Goal: Information Seeking & Learning: Learn about a topic

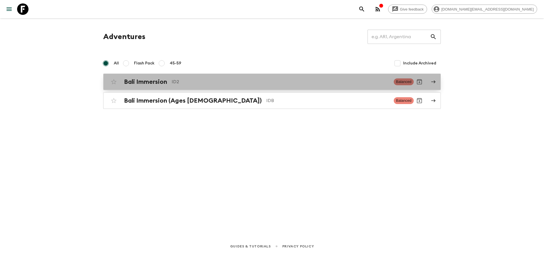
click at [149, 86] on div "Bali Immersion ID2 Balanced" at bounding box center [261, 81] width 306 height 11
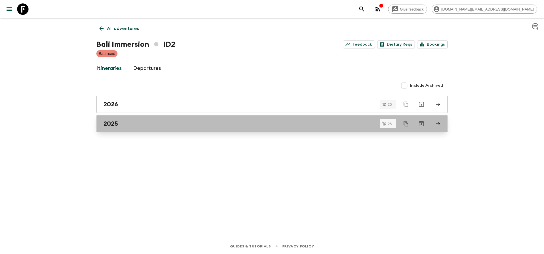
click at [149, 123] on div "2025" at bounding box center [266, 123] width 326 height 7
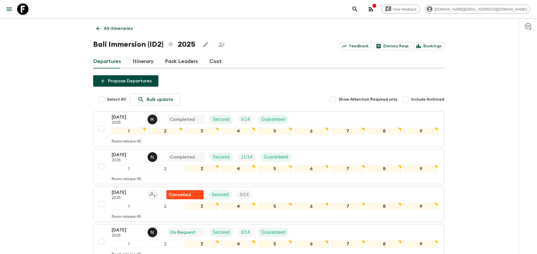
click at [212, 59] on link "Cost" at bounding box center [215, 62] width 12 height 14
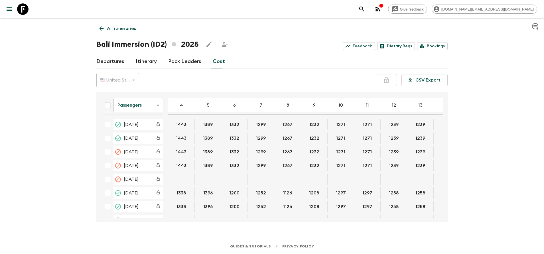
click at [146, 105] on body "Give feedback [DOMAIN_NAME][EMAIL_ADDRESS][DOMAIN_NAME] All itineraries Bali Im…" at bounding box center [272, 127] width 544 height 254
click at [136, 125] on li "Extras" at bounding box center [138, 128] width 50 height 9
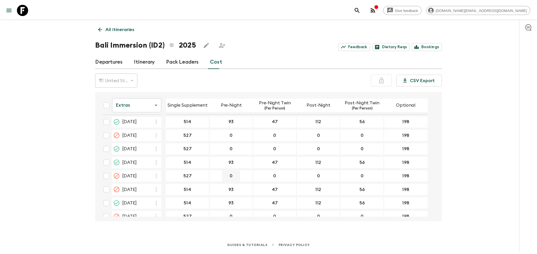
scroll to position [256, 0]
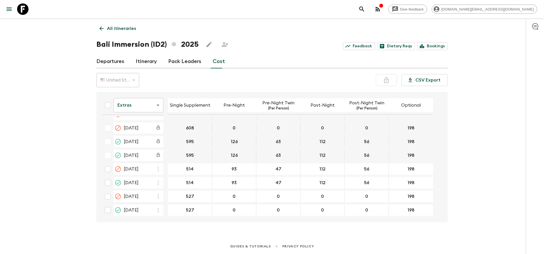
click at [118, 28] on p "All itineraries" at bounding box center [121, 28] width 29 height 7
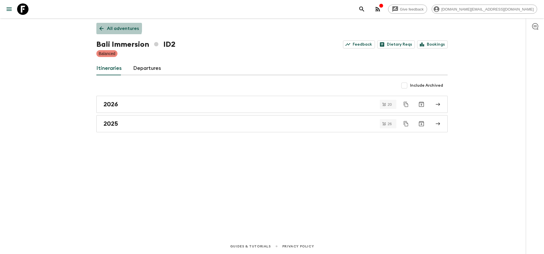
click at [118, 28] on p "All adventures" at bounding box center [123, 28] width 32 height 7
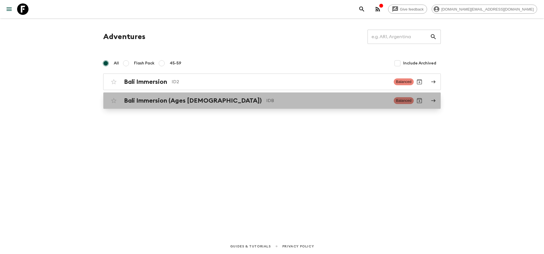
click at [150, 107] on link "Bali Immersion (Ages [DEMOGRAPHIC_DATA]) IDB Balanced" at bounding box center [271, 100] width 337 height 17
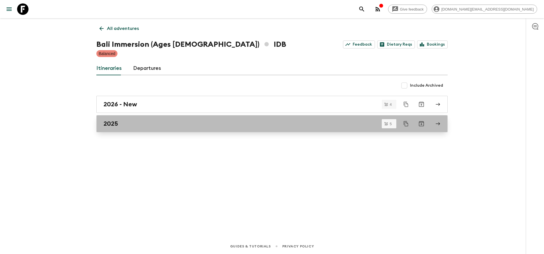
click at [131, 122] on div "2025" at bounding box center [266, 123] width 326 height 7
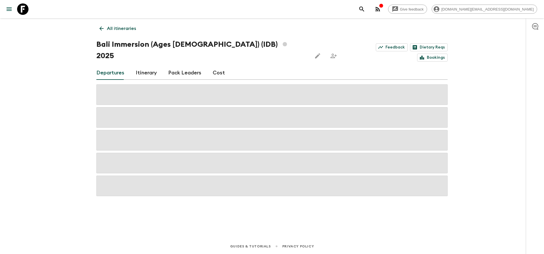
click at [213, 66] on link "Cost" at bounding box center [219, 73] width 12 height 14
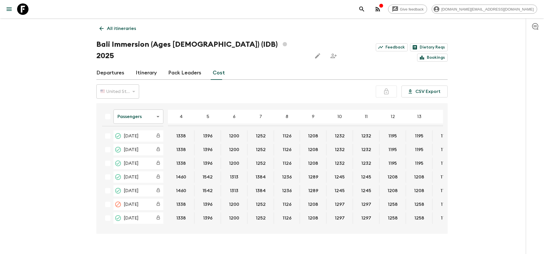
click at [142, 105] on body "Give feedback [DOMAIN_NAME][EMAIL_ADDRESS][DOMAIN_NAME] All itineraries Bali Im…" at bounding box center [272, 132] width 544 height 265
click at [142, 127] on li "Extras" at bounding box center [138, 128] width 50 height 9
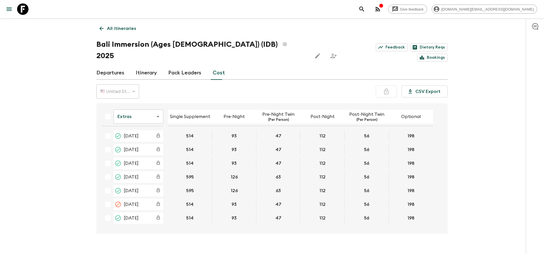
click at [115, 33] on link "All itineraries" at bounding box center [117, 28] width 43 height 11
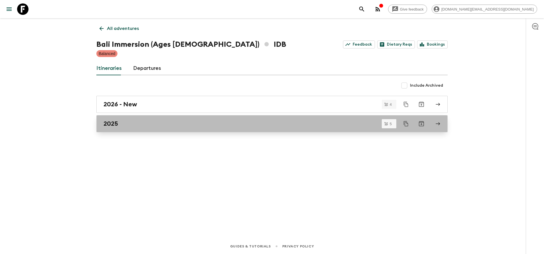
click at [127, 120] on div "2025" at bounding box center [266, 123] width 326 height 7
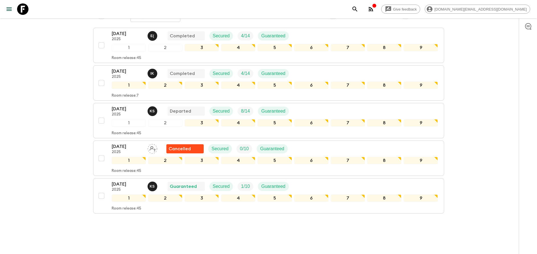
scroll to position [52, 0]
